Goal: Information Seeking & Learning: Find specific fact

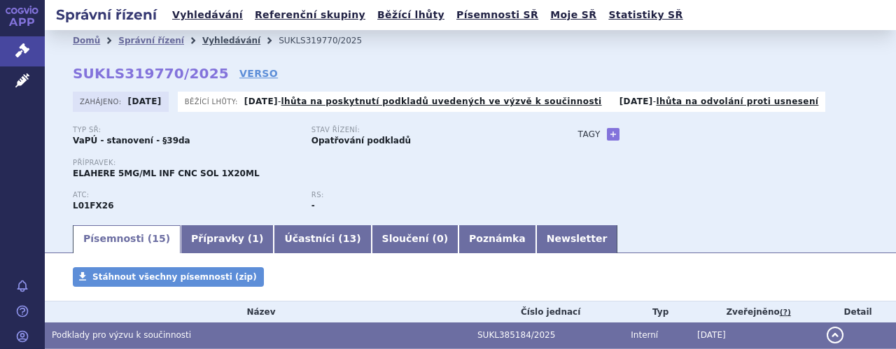
click at [204, 44] on link "Vyhledávání" at bounding box center [231, 41] width 58 height 10
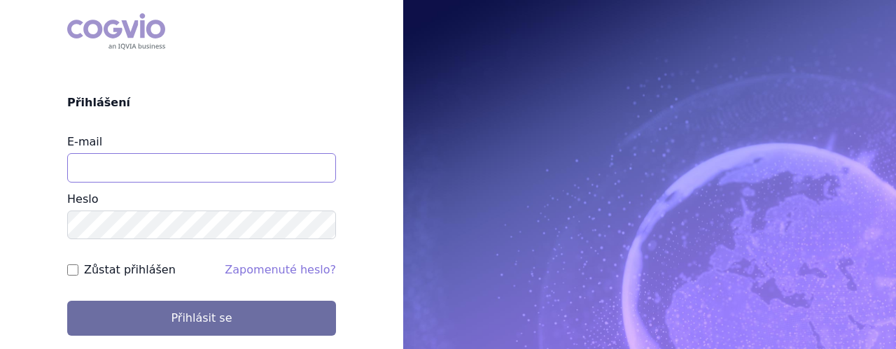
click at [209, 169] on input "E-mail" at bounding box center [201, 167] width 269 height 29
type input "jaroslava.purkertova@abbvie.com"
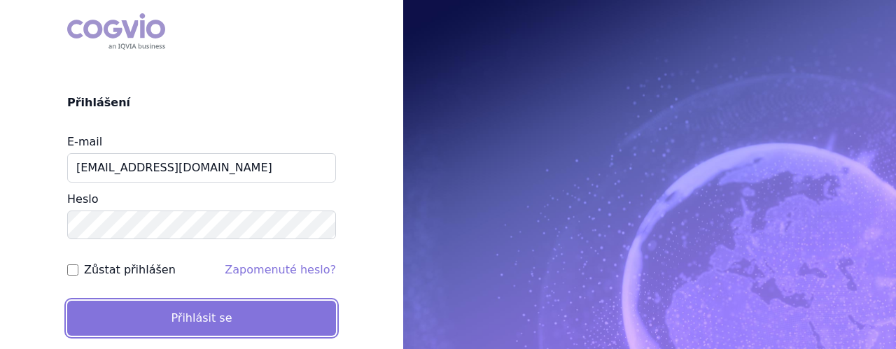
click at [192, 314] on button "Přihlásit se" at bounding box center [201, 318] width 269 height 35
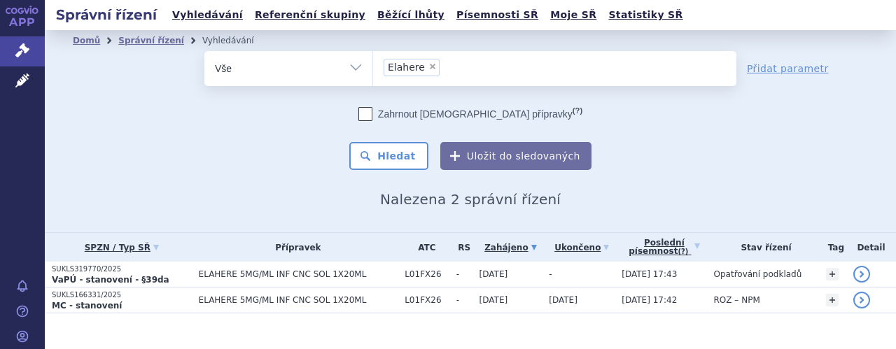
click at [428, 65] on span "×" at bounding box center [432, 66] width 8 height 8
click at [373, 65] on select "Elahere" at bounding box center [372, 67] width 1 height 35
select select
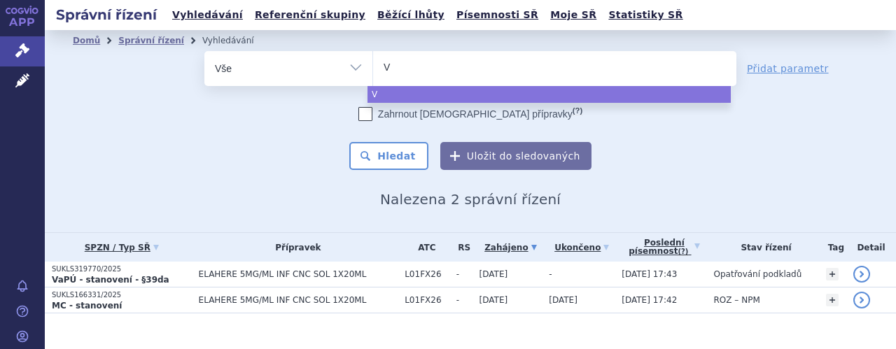
type input "Ve"
type input "Ven"
type input "Venc"
type input "Vencl"
type input "Vencly"
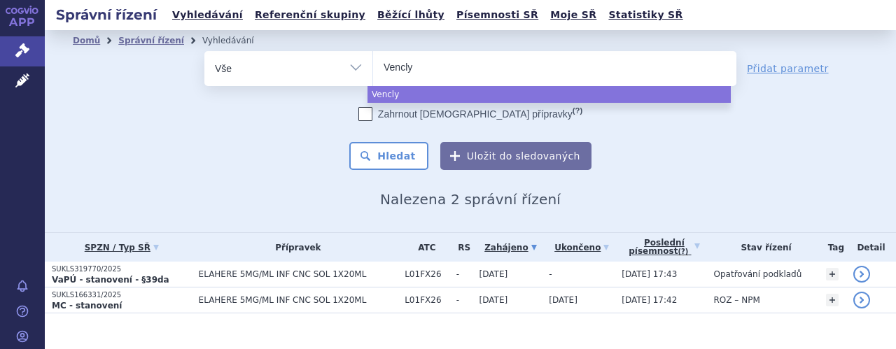
type input "Venclyx"
type input "Venclyxt"
type input "Venclyxto"
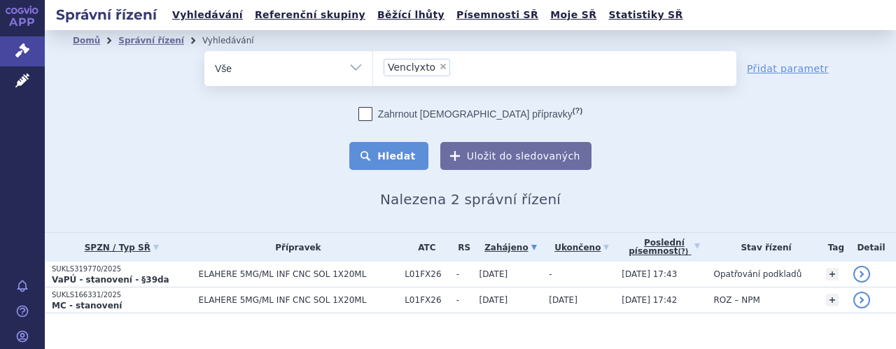
select select "Venclyxto"
click at [398, 159] on button "Hledat" at bounding box center [388, 156] width 79 height 28
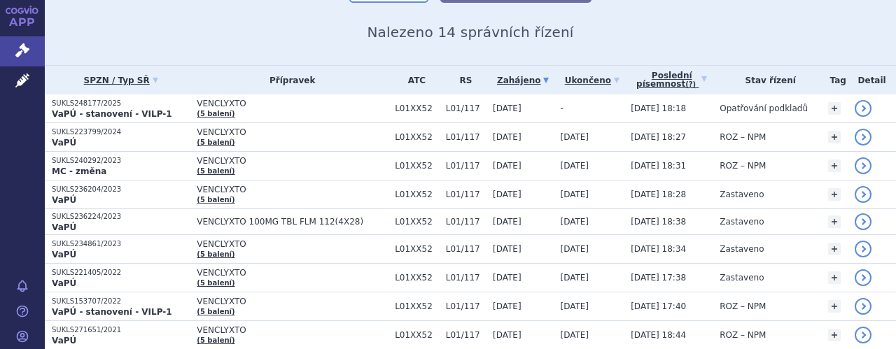
scroll to position [168, 0]
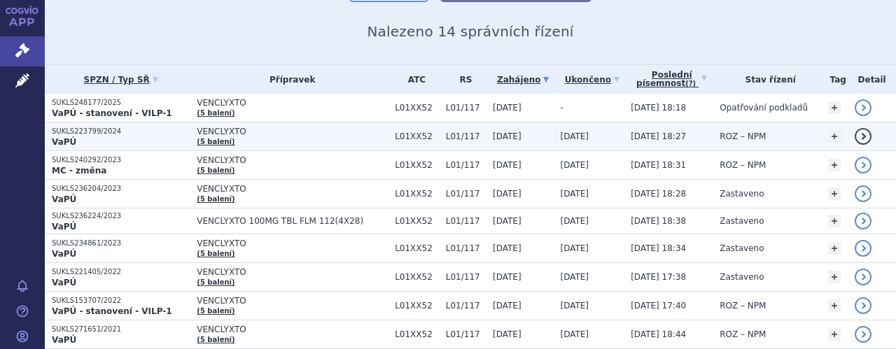
click at [290, 134] on span "VENCLYXTO" at bounding box center [292, 132] width 191 height 10
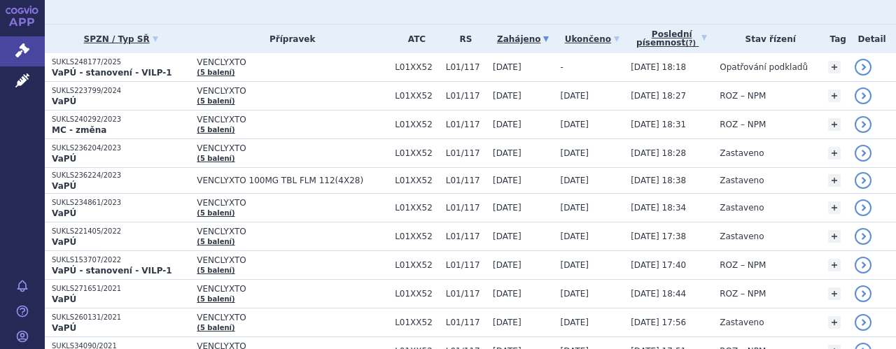
scroll to position [208, 0]
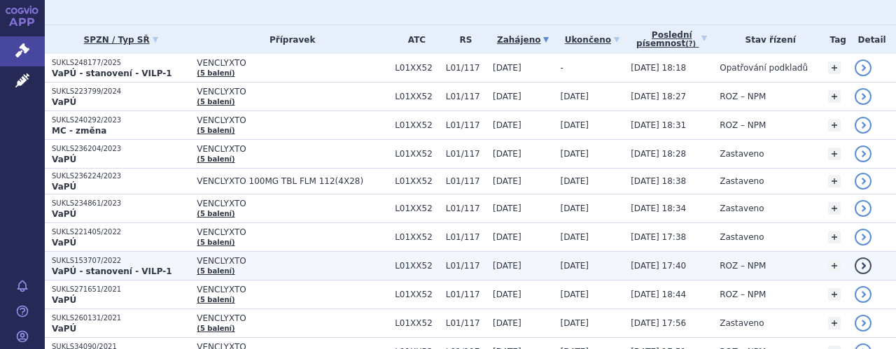
click at [247, 261] on span "VENCLYXTO" at bounding box center [292, 261] width 191 height 10
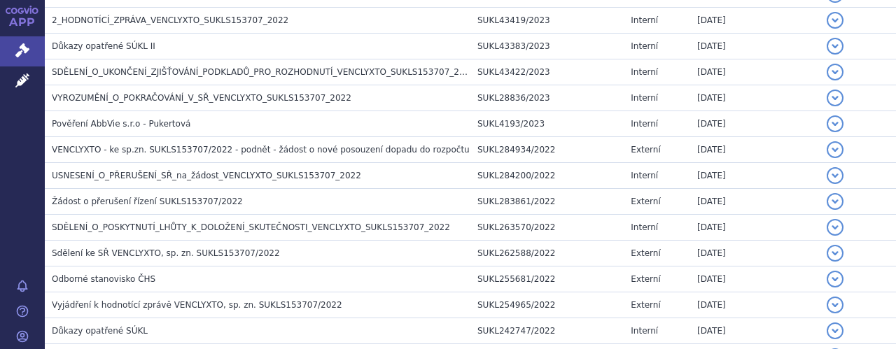
scroll to position [1071, 0]
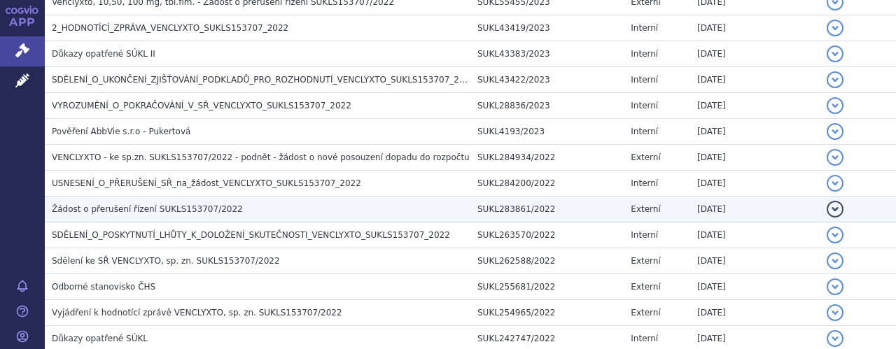
click at [140, 204] on span "Žádost o přerušení řízení SUKLS153707/2022" at bounding box center [147, 209] width 191 height 10
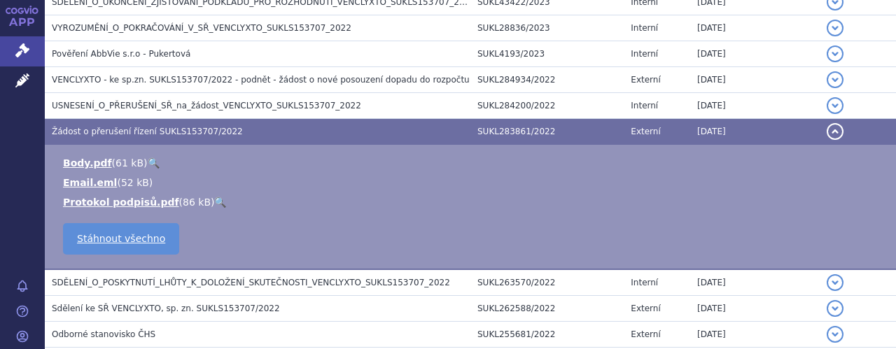
scroll to position [1155, 0]
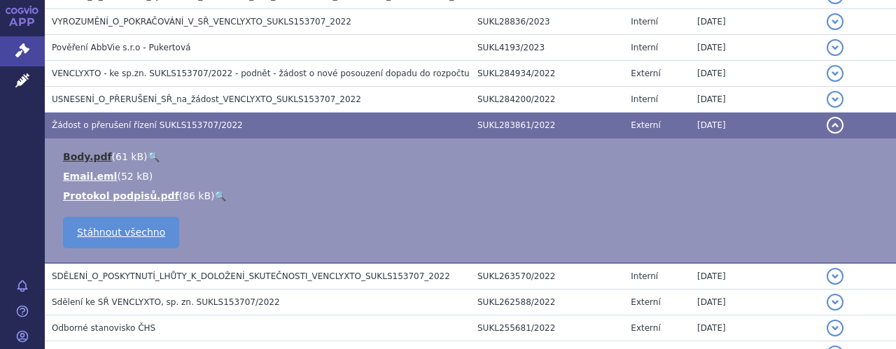
click at [85, 151] on link "Body.pdf" at bounding box center [87, 156] width 49 height 11
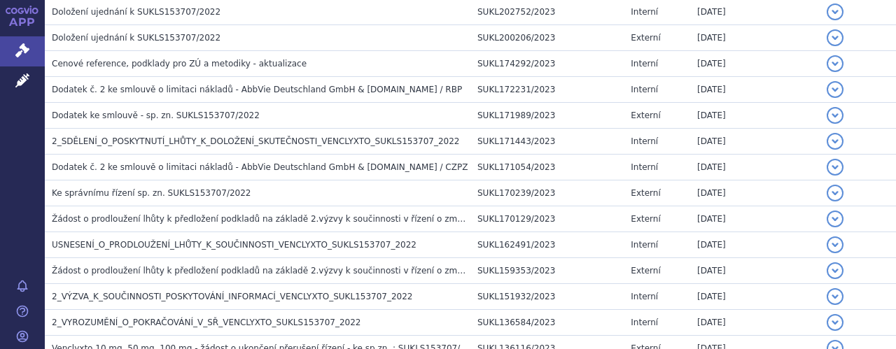
scroll to position [34, 0]
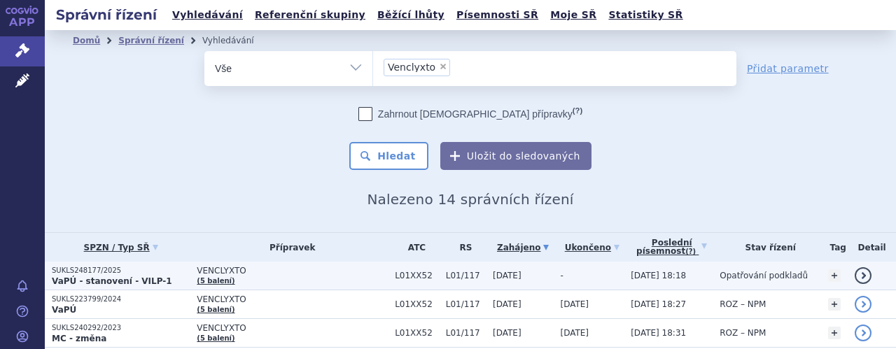
click at [150, 271] on p "SUKLS248177/2025" at bounding box center [121, 271] width 138 height 10
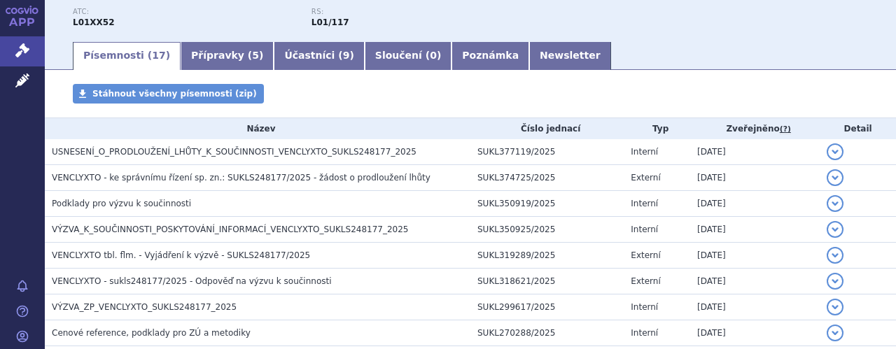
scroll to position [224, 0]
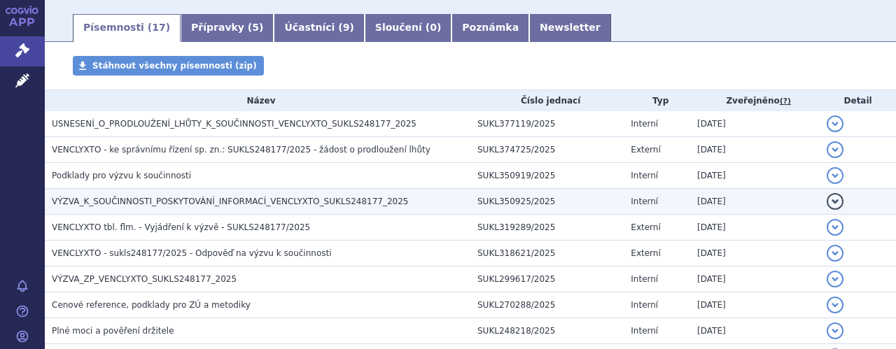
click at [270, 200] on span "VÝZVA_K_SOUČINNOSTI_POSKYTOVÁNÍ_INFORMACÍ_VENCLYXTO_SUKLS248177_2025" at bounding box center [230, 202] width 356 height 10
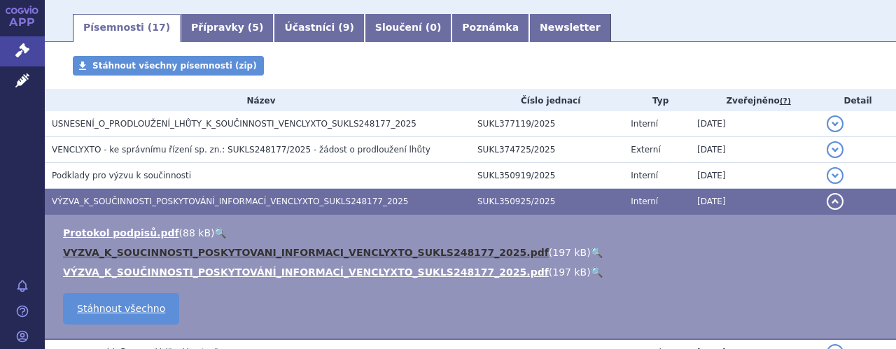
click at [307, 251] on link "VYZVA_K_SOUCINNOSTI_POSKYTOVANI_INFORMACI_VENCLYXTO_SUKLS248177_2025.pdf" at bounding box center [306, 252] width 486 height 11
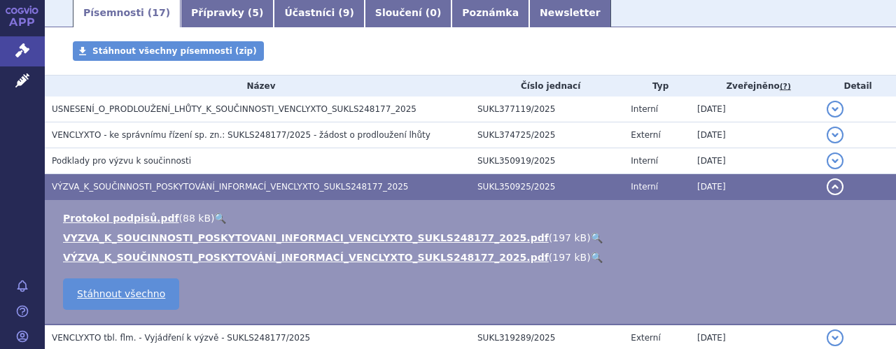
scroll to position [251, 0]
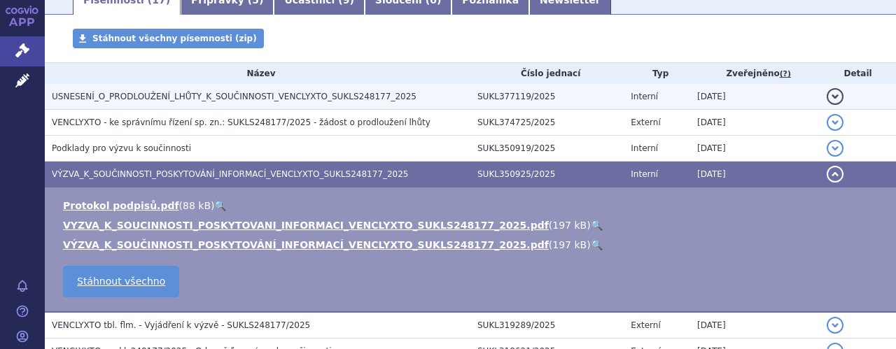
click at [303, 101] on span "USNESENÍ_O_PRODLOUŽENÍ_LHŮTY_K_SOUČINNOSTI_VENCLYXTO_SUKLS248177_2025" at bounding box center [234, 97] width 365 height 10
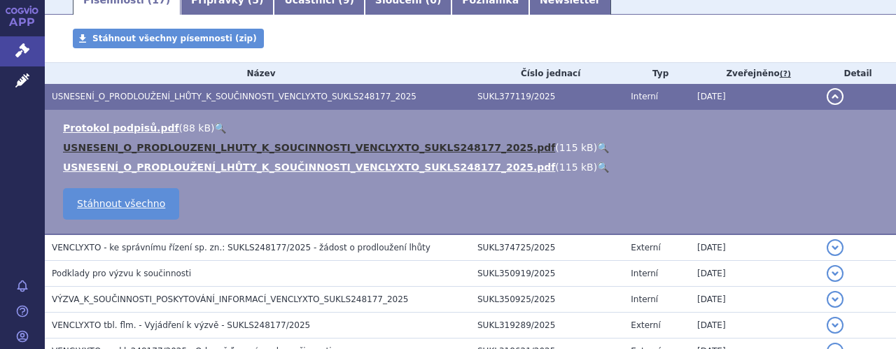
click at [275, 146] on link "USNESENI_O_PRODLOUZENI_LHUTY_K_SOUCINNOSTI_VENCLYXTO_SUKLS248177_2025.pdf" at bounding box center [309, 147] width 492 height 11
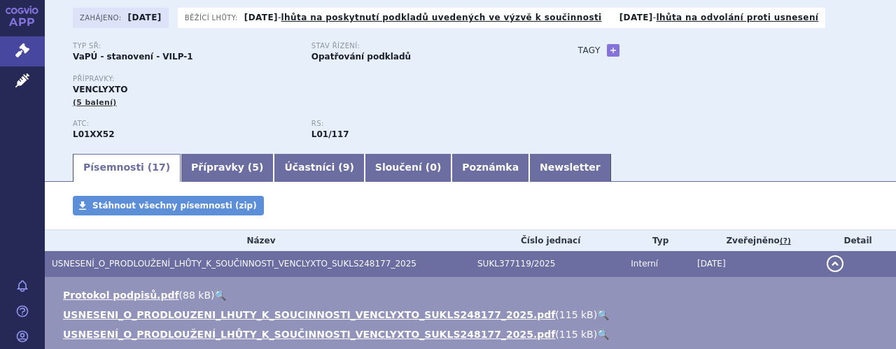
scroll to position [83, 0]
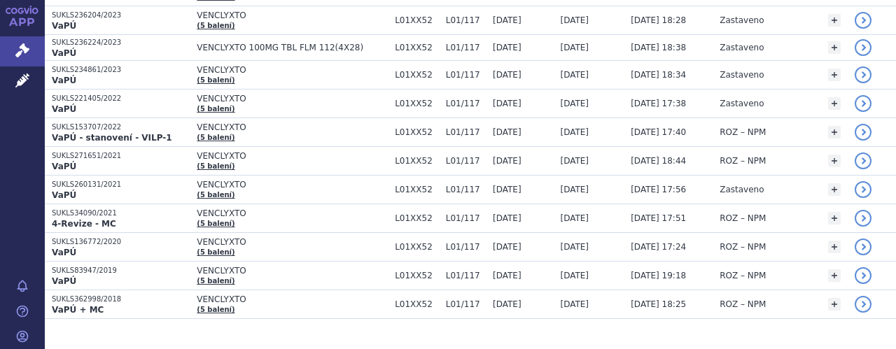
scroll to position [363, 0]
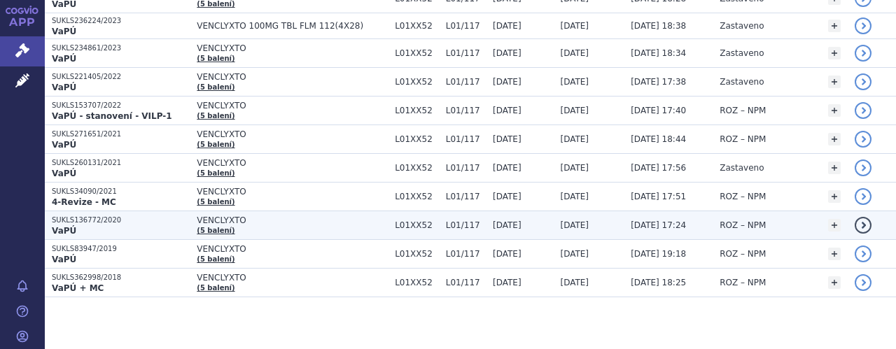
click at [262, 219] on span "VENCLYXTO" at bounding box center [292, 221] width 191 height 10
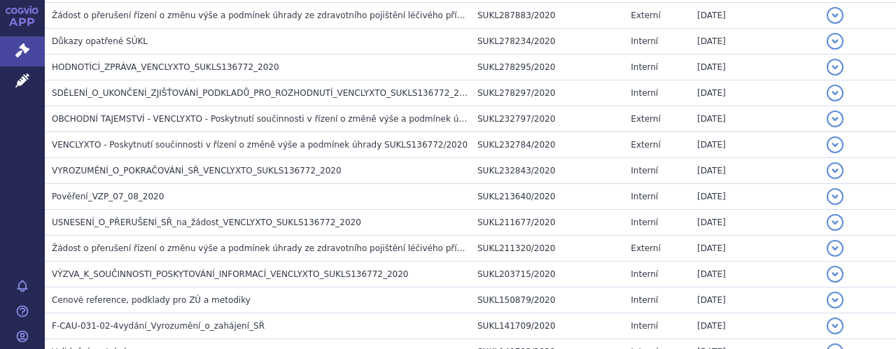
scroll to position [929, 0]
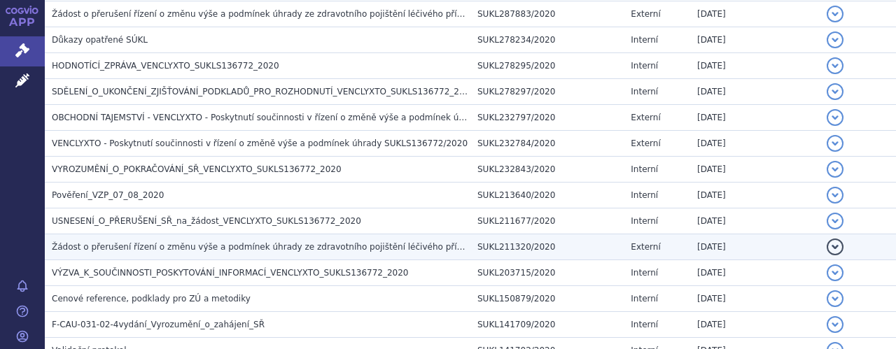
click at [326, 242] on span "Žádost o přerušení řízení o změnu výše a podmínek úhrady ze zdravotního pojiště…" at bounding box center [354, 247] width 605 height 10
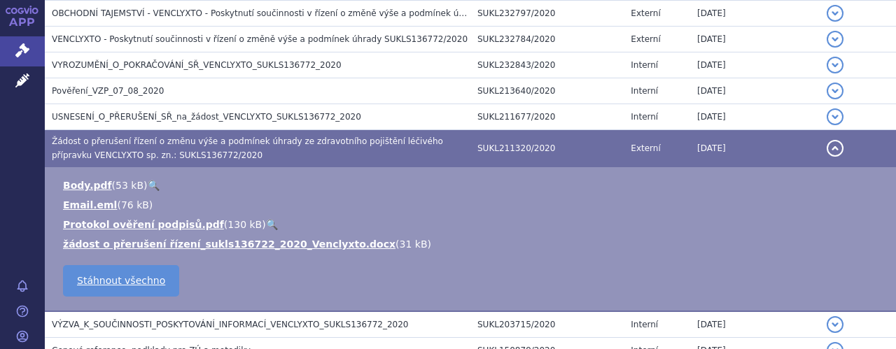
scroll to position [1041, 0]
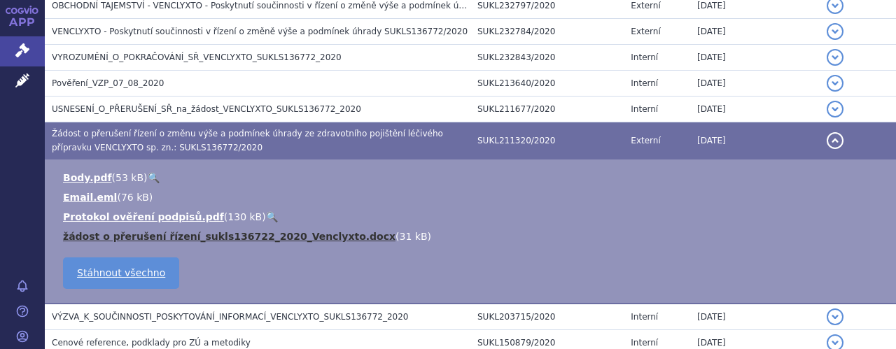
click at [281, 231] on link "žádost o přerušení řízení_sukls136722_2020_Venclyxto.docx" at bounding box center [229, 236] width 332 height 11
